Goal: Entertainment & Leisure: Consume media (video, audio)

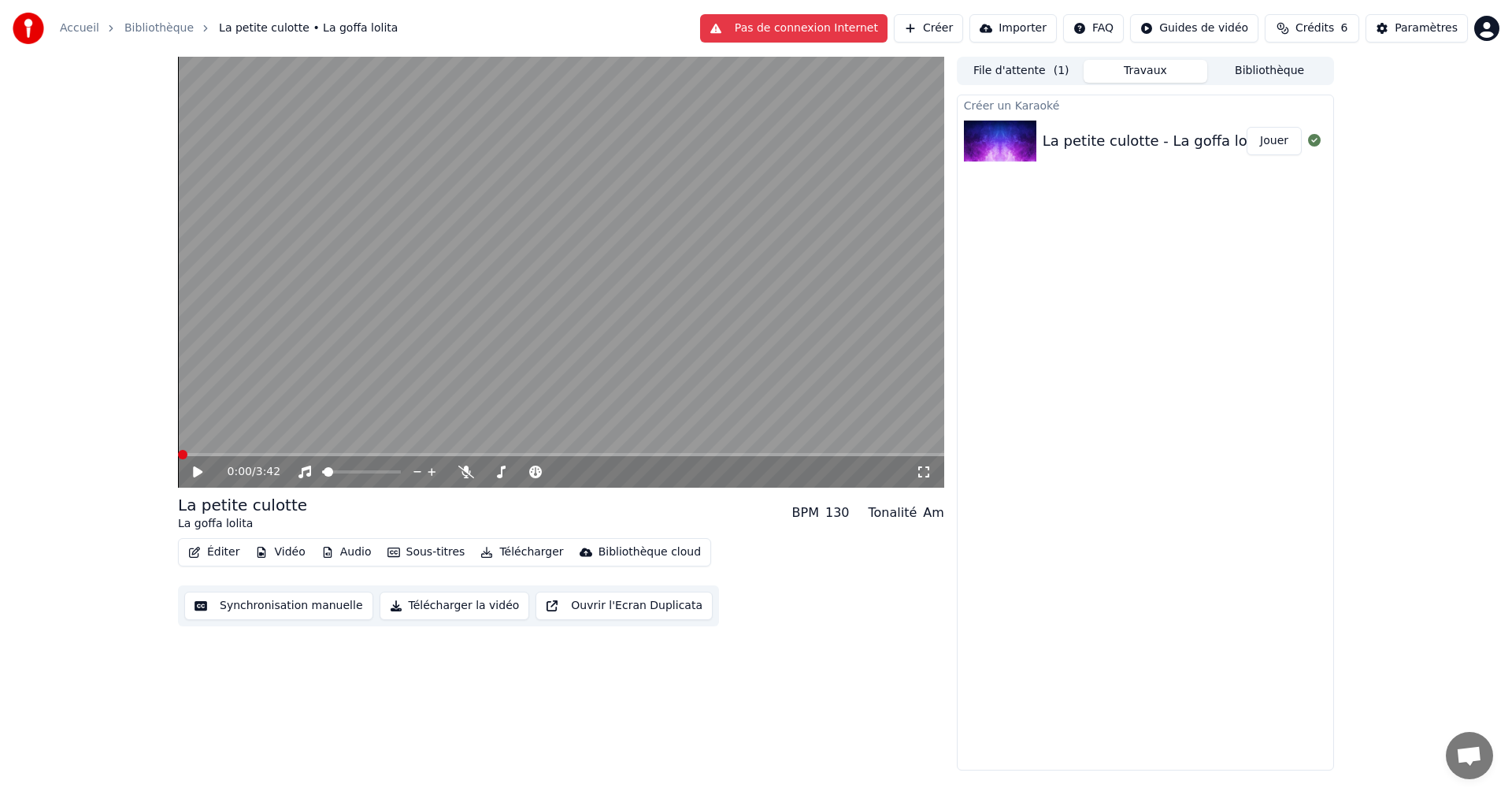
click at [178, 456] on span at bounding box center [178, 454] width 0 height 3
click at [200, 470] on icon at bounding box center [198, 471] width 10 height 11
click at [344, 468] on span at bounding box center [345, 472] width 10 height 10
click at [357, 468] on span at bounding box center [357, 472] width 10 height 10
click at [285, 452] on video at bounding box center [561, 272] width 766 height 431
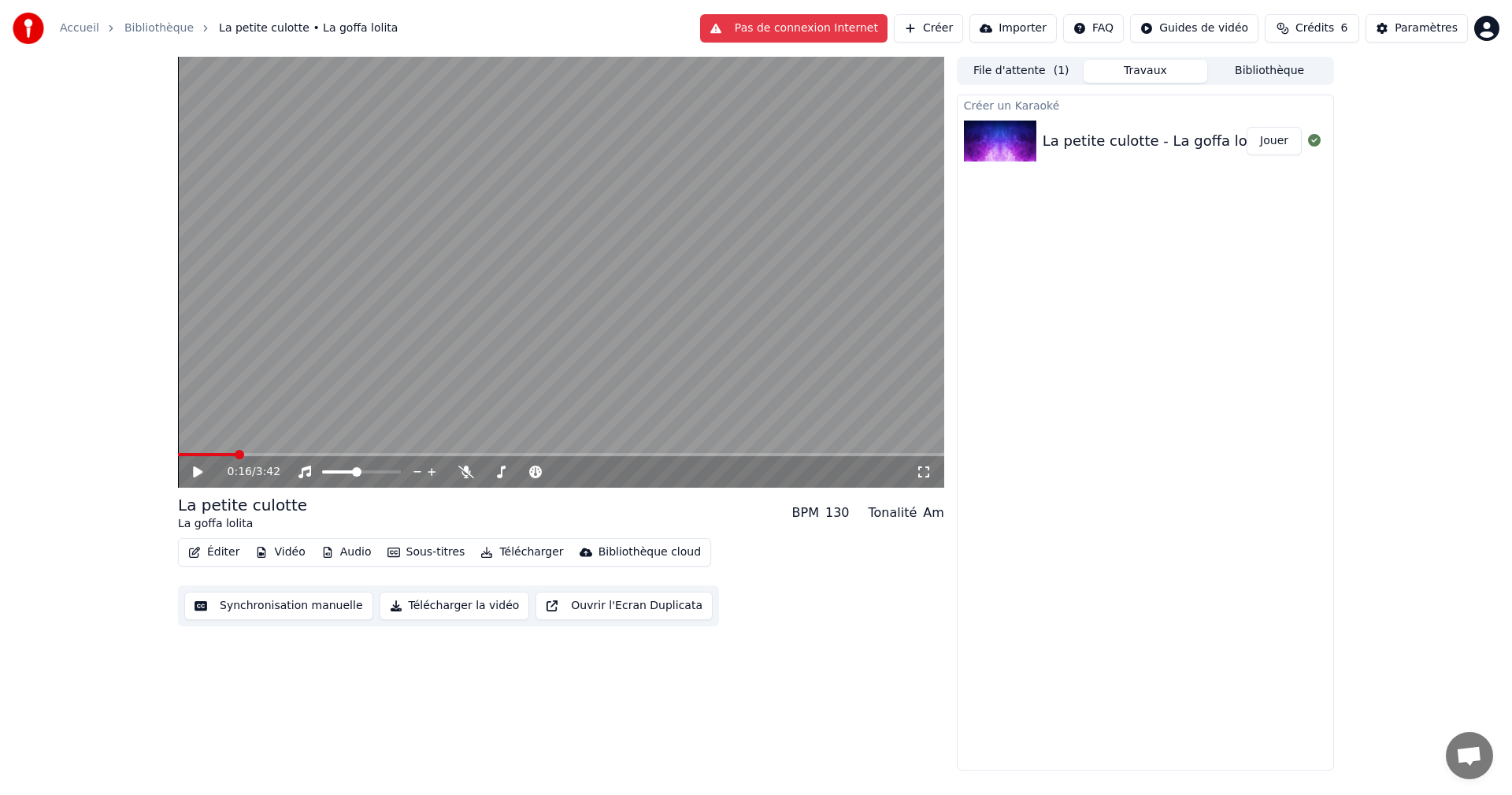
click at [288, 455] on span at bounding box center [561, 454] width 766 height 3
click at [204, 472] on icon at bounding box center [209, 471] width 37 height 12
click at [361, 468] on span at bounding box center [362, 472] width 10 height 10
click at [205, 471] on icon at bounding box center [209, 471] width 37 height 12
click at [178, 456] on span at bounding box center [183, 454] width 10 height 10
